Goal: Task Accomplishment & Management: Complete application form

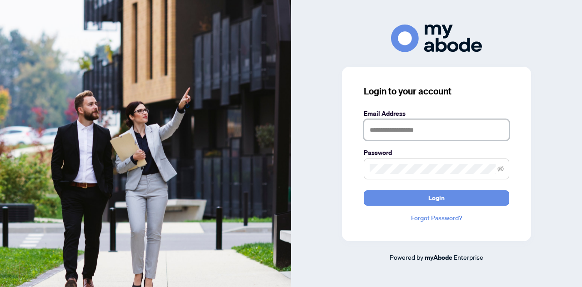
click at [401, 127] on input "text" at bounding box center [437, 130] width 146 height 21
type input "**********"
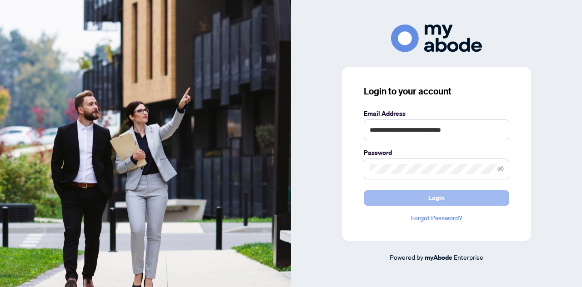
click at [426, 203] on button "Login" at bounding box center [437, 198] width 146 height 15
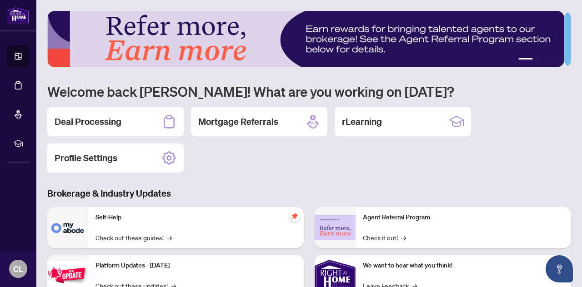
click at [101, 116] on h2 "Deal Processing" at bounding box center [88, 122] width 67 height 13
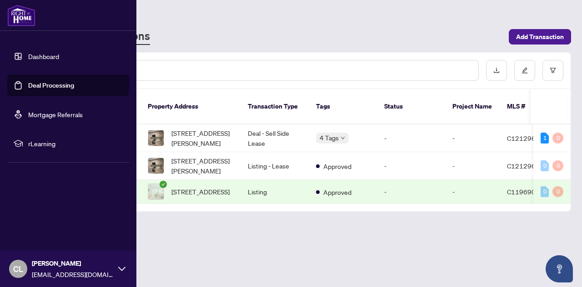
click at [28, 55] on link "Dashboard" at bounding box center [43, 56] width 31 height 8
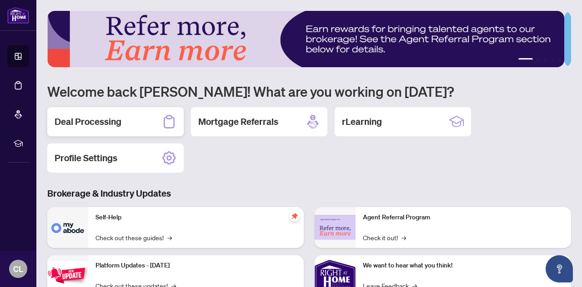
click at [99, 116] on h2 "Deal Processing" at bounding box center [88, 122] width 67 height 13
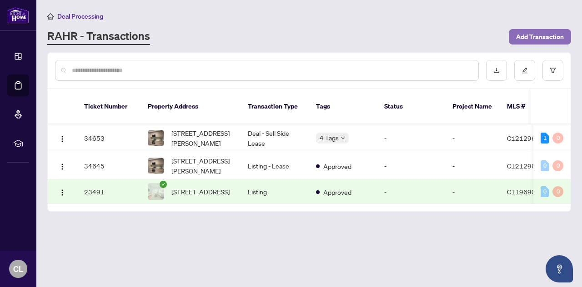
click at [537, 30] on span "Add Transaction" at bounding box center [540, 37] width 48 height 15
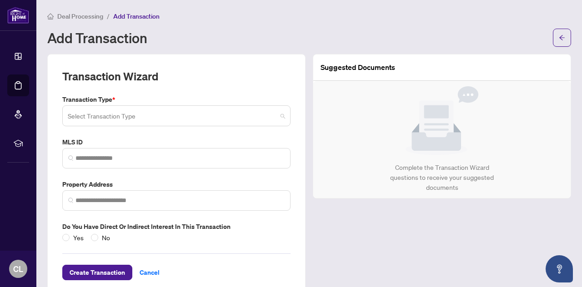
click at [111, 116] on input "search" at bounding box center [172, 117] width 209 height 20
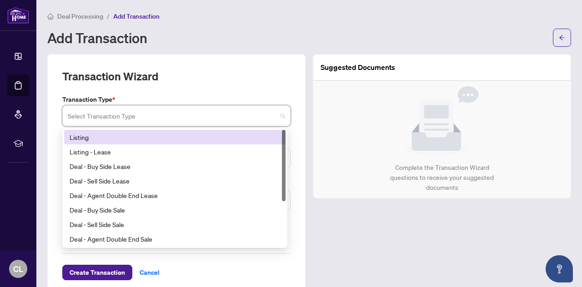
click at [121, 138] on div "Listing" at bounding box center [175, 137] width 211 height 10
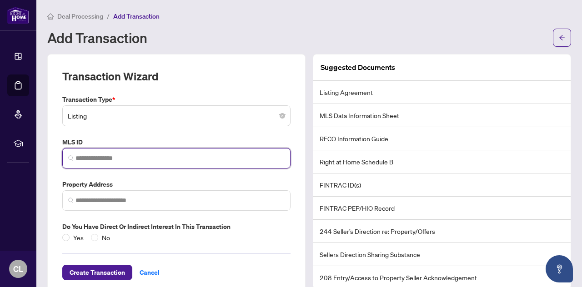
click at [112, 157] on input "search" at bounding box center [180, 159] width 209 height 10
paste input "*********"
type input "*********"
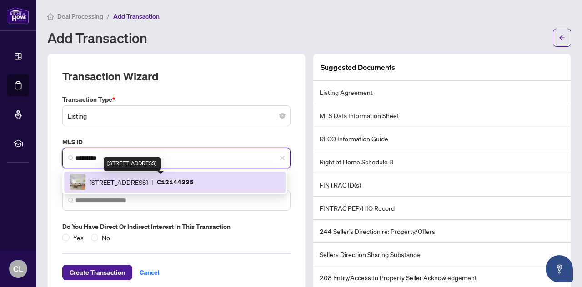
click at [122, 184] on span "25 Grenville St, Toronto, Ontario M4Y 2X5, Canada" at bounding box center [119, 182] width 58 height 10
type input "**********"
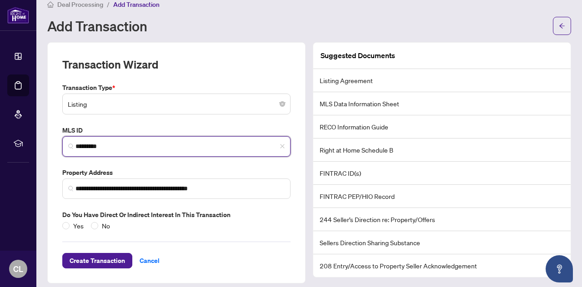
scroll to position [17, 0]
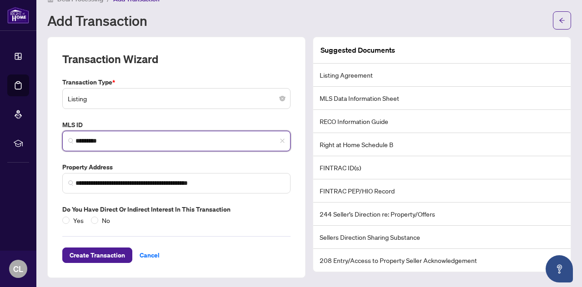
type input "*********"
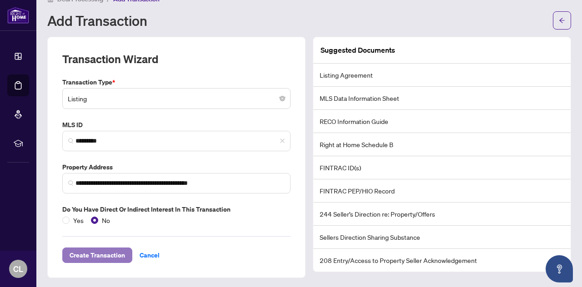
click at [100, 257] on span "Create Transaction" at bounding box center [97, 255] width 55 height 15
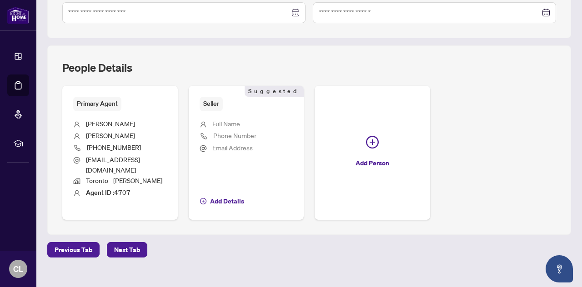
scroll to position [303, 0]
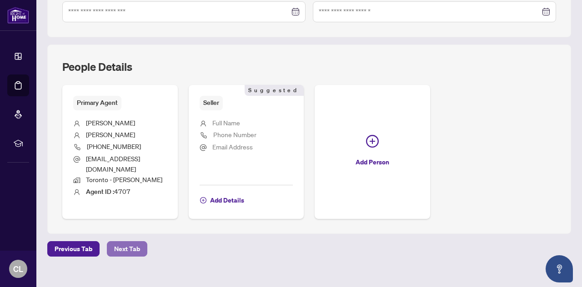
click at [124, 242] on span "Next Tab" at bounding box center [127, 249] width 26 height 15
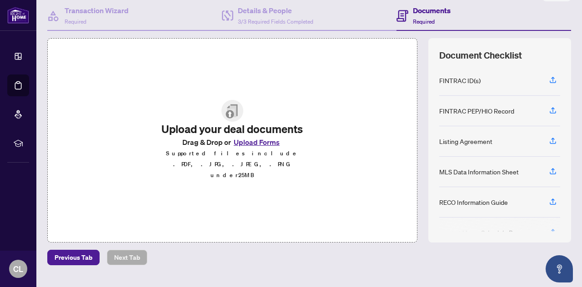
scroll to position [91, 0]
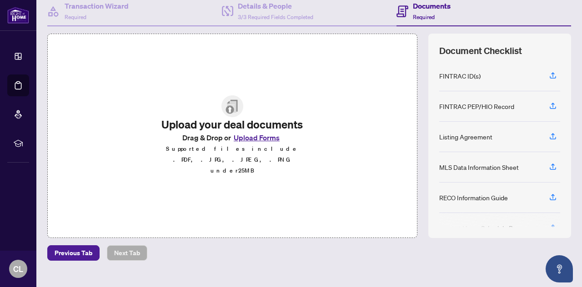
click at [264, 144] on button "Upload Forms" at bounding box center [256, 138] width 51 height 12
click at [551, 135] on icon "button" at bounding box center [553, 135] width 4 height 5
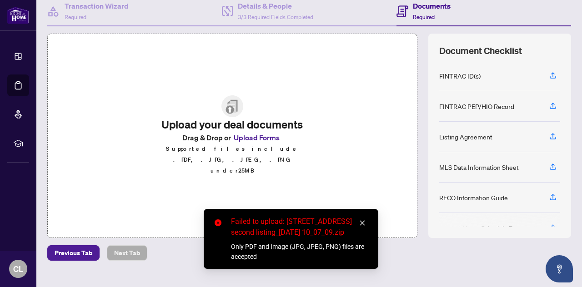
click at [359, 93] on div "Upload your deal documents Drag & Drop or Upload Forms Supported files include …" at bounding box center [232, 136] width 370 height 205
click at [362, 220] on icon "close" at bounding box center [362, 223] width 6 height 6
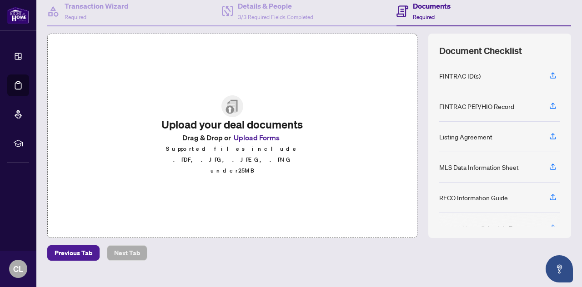
click at [443, 139] on div "Listing Agreement" at bounding box center [465, 137] width 53 height 10
click at [445, 136] on div "Listing Agreement" at bounding box center [465, 137] width 53 height 10
click at [549, 136] on icon "button" at bounding box center [553, 136] width 8 height 8
click at [549, 132] on icon "button" at bounding box center [553, 136] width 8 height 8
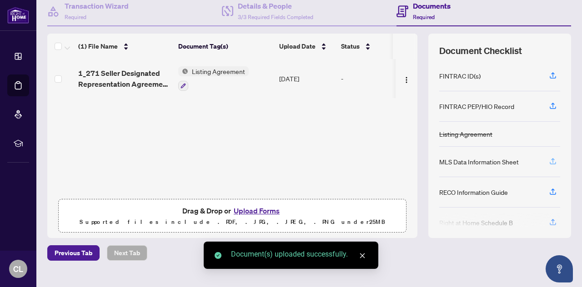
click at [549, 159] on icon "button" at bounding box center [553, 161] width 8 height 8
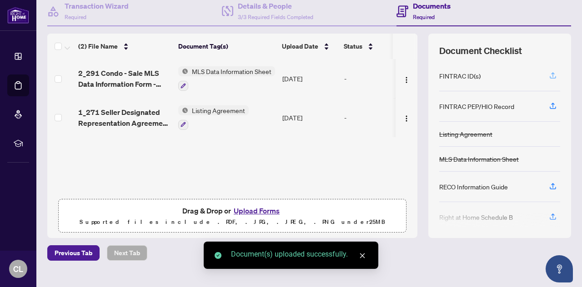
click at [549, 75] on icon "button" at bounding box center [553, 75] width 8 height 8
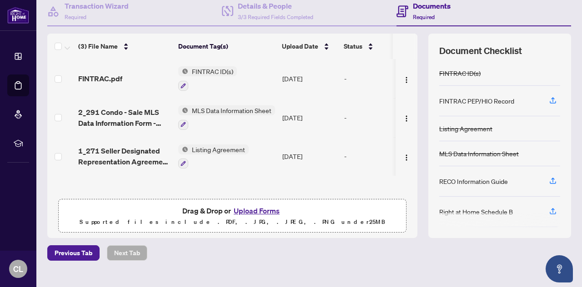
click at [194, 72] on span "FINTRAC ID(s)" at bounding box center [212, 71] width 49 height 10
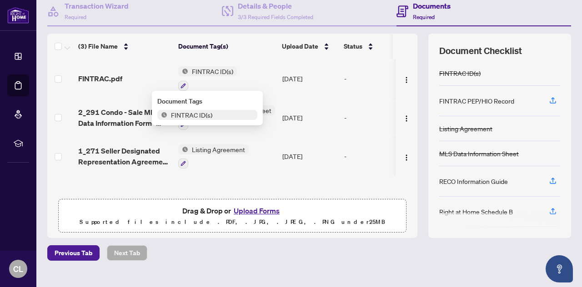
click at [256, 72] on td "FINTRAC ID(s)" at bounding box center [227, 78] width 104 height 39
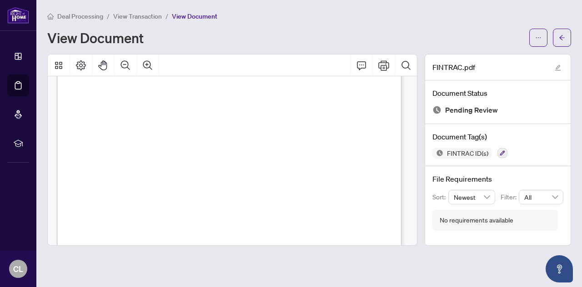
scroll to position [91, 0]
click at [562, 37] on icon "arrow-left" at bounding box center [561, 37] width 5 height 5
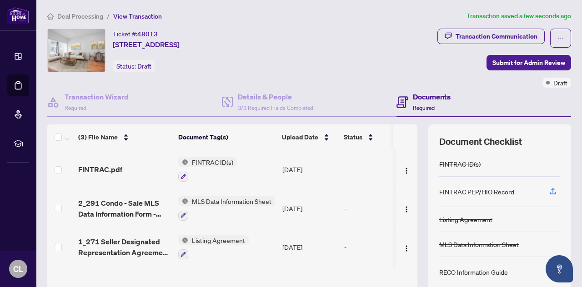
scroll to position [45, 0]
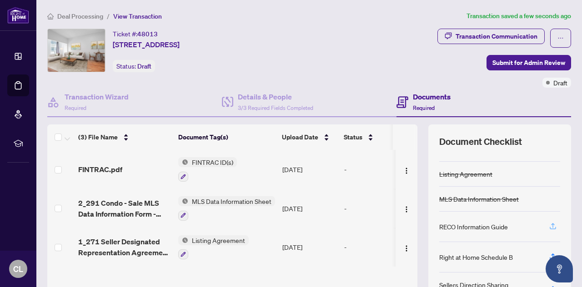
click at [550, 222] on button "button" at bounding box center [553, 226] width 15 height 15
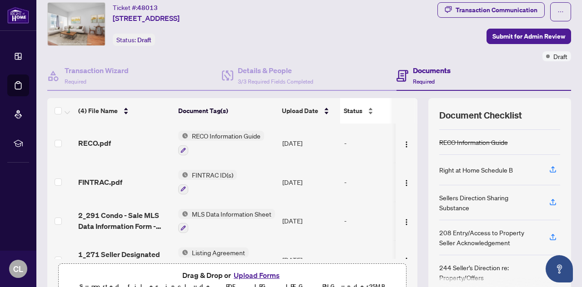
scroll to position [0, 0]
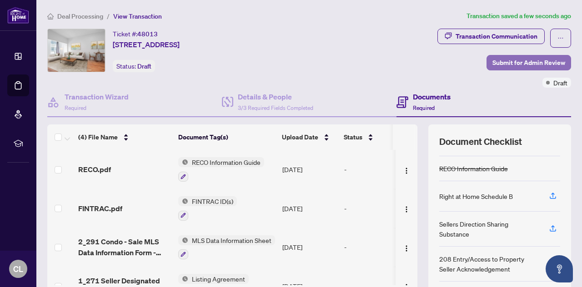
click at [521, 61] on span "Submit for Admin Review" at bounding box center [529, 62] width 73 height 15
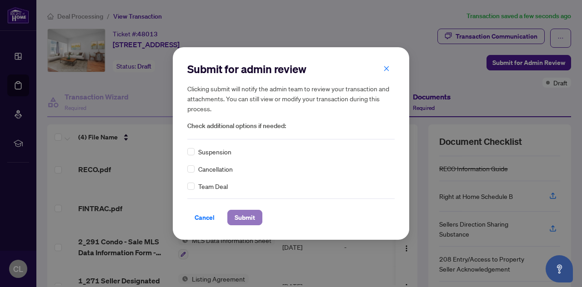
click at [249, 218] on span "Submit" at bounding box center [245, 218] width 20 height 15
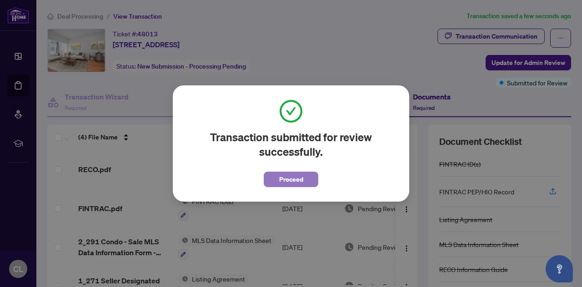
click at [285, 180] on span "Proceed" at bounding box center [291, 179] width 24 height 15
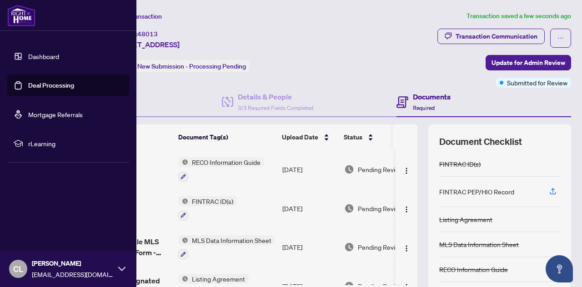
click at [33, 56] on link "Dashboard" at bounding box center [43, 56] width 31 height 8
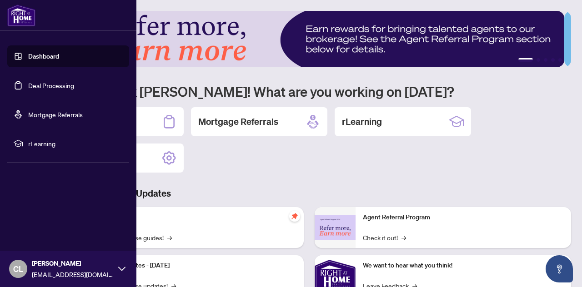
click at [28, 81] on link "Deal Processing" at bounding box center [51, 85] width 46 height 8
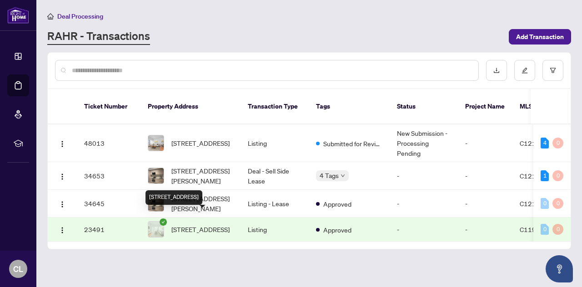
click at [179, 225] on span "405-25 Grenville St, Toronto, Ontario M4Y 2X5, Canada" at bounding box center [200, 230] width 58 height 10
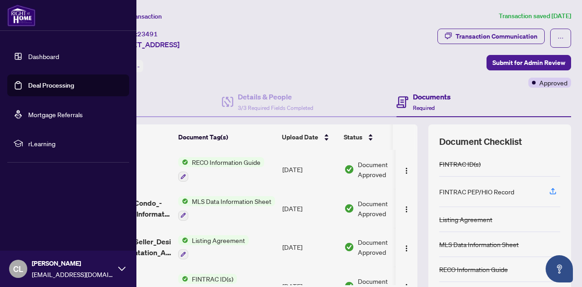
click at [28, 57] on link "Dashboard" at bounding box center [43, 56] width 31 height 8
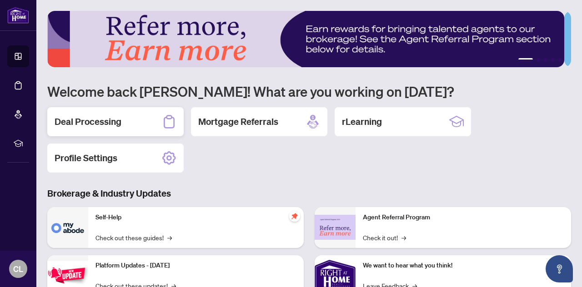
click at [110, 122] on h2 "Deal Processing" at bounding box center [88, 122] width 67 height 13
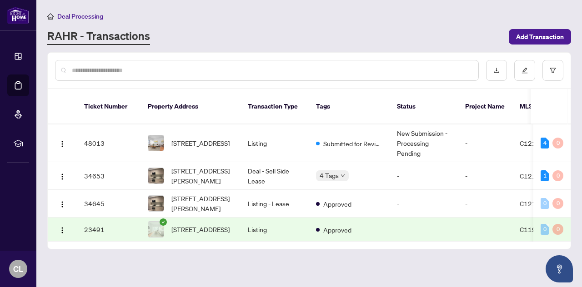
scroll to position [2, 0]
click at [115, 164] on td "34653" at bounding box center [109, 176] width 64 height 28
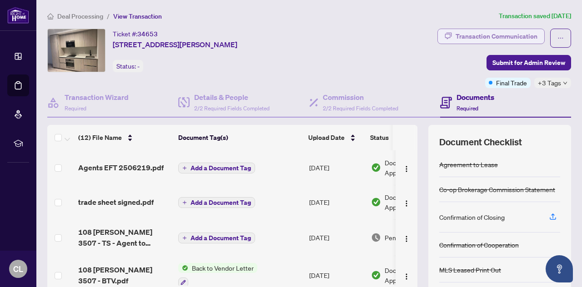
click at [492, 40] on div "Transaction Communication" at bounding box center [497, 36] width 82 height 15
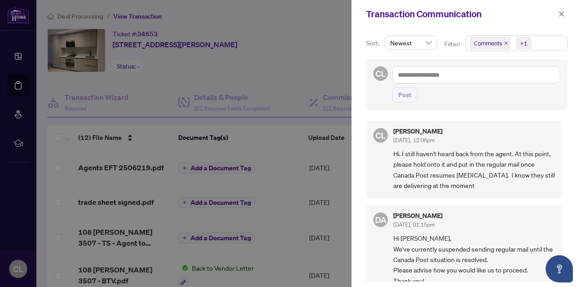
click at [271, 70] on div at bounding box center [291, 143] width 582 height 287
click at [561, 15] on icon "close" at bounding box center [562, 14] width 6 height 6
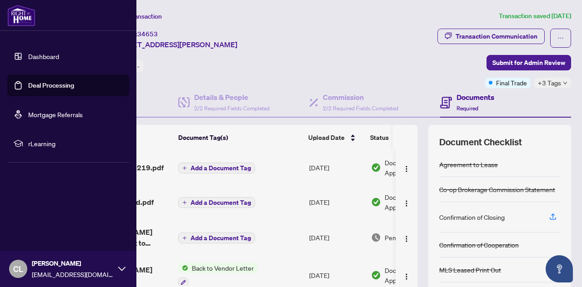
click at [28, 82] on link "Deal Processing" at bounding box center [51, 85] width 46 height 8
